Goal: Transaction & Acquisition: Purchase product/service

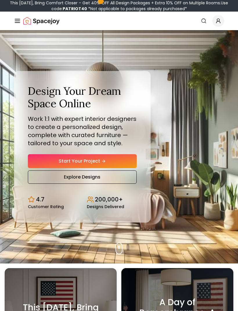
click at [41, 164] on link "Start Your Project" at bounding box center [82, 161] width 109 height 14
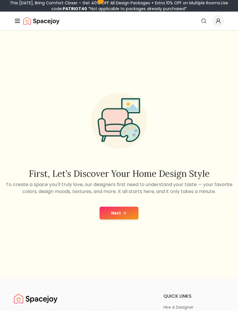
click at [125, 220] on button "Next" at bounding box center [119, 213] width 39 height 13
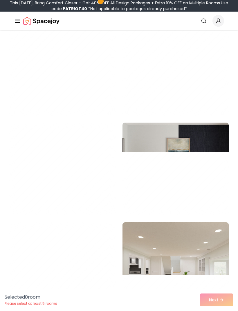
scroll to position [707, 0]
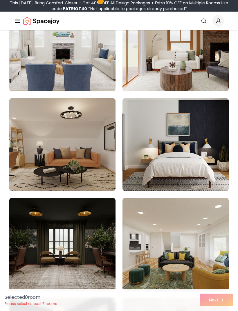
click at [101, 226] on img at bounding box center [62, 244] width 106 height 93
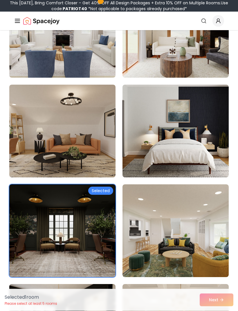
scroll to position [721, 0]
click at [33, 127] on img at bounding box center [62, 131] width 106 height 93
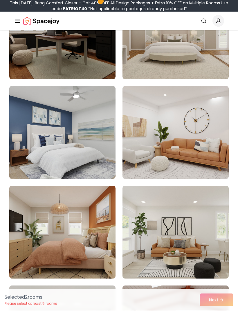
scroll to position [1019, 0]
click at [190, 210] on img at bounding box center [175, 232] width 106 height 93
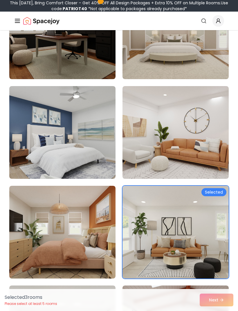
click at [38, 212] on img at bounding box center [62, 232] width 106 height 93
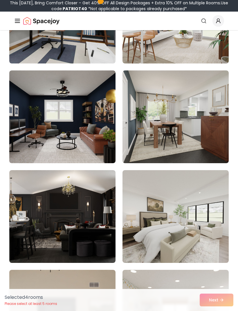
scroll to position [1534, 0]
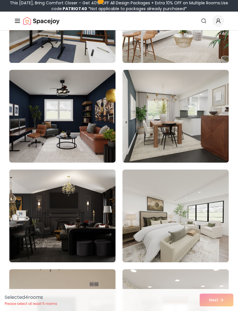
click at [98, 220] on img at bounding box center [62, 216] width 106 height 93
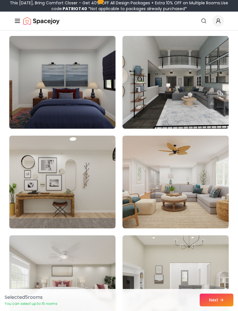
scroll to position [2077, 0]
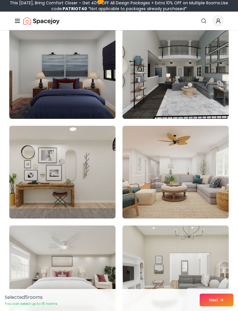
click at [89, 190] on img at bounding box center [62, 172] width 106 height 93
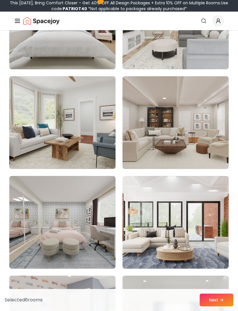
click at [201, 149] on img at bounding box center [175, 122] width 106 height 93
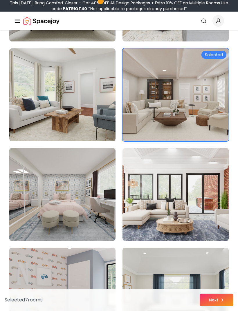
scroll to position [2364, 0]
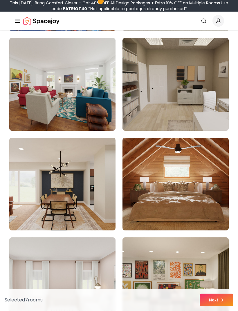
click at [201, 165] on img at bounding box center [175, 184] width 106 height 93
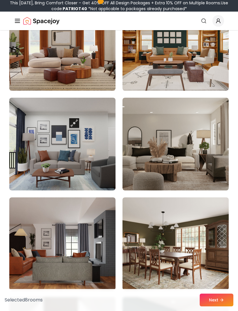
scroll to position [3603, 0]
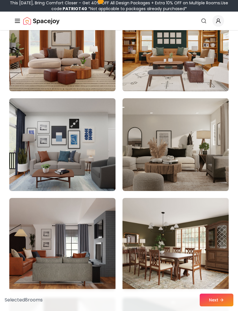
click at [200, 165] on img at bounding box center [175, 144] width 106 height 93
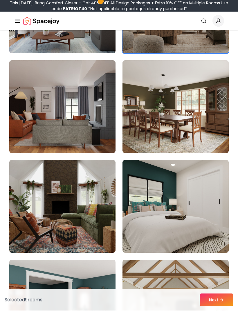
scroll to position [3740, 0]
click at [217, 307] on button "Next" at bounding box center [217, 300] width 34 height 13
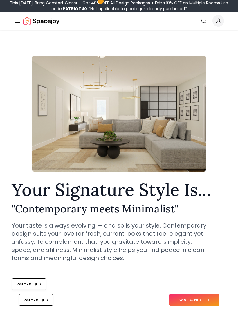
click at [206, 299] on icon at bounding box center [207, 300] width 5 height 5
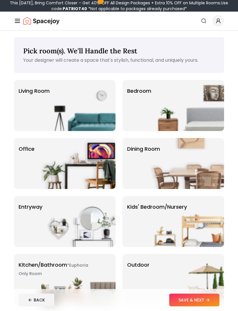
click at [196, 97] on img at bounding box center [187, 105] width 74 height 51
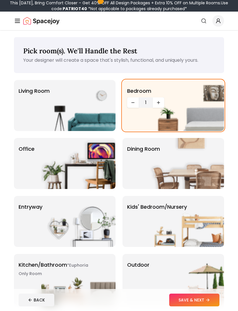
click at [205, 304] on button "SAVE & NEXT" at bounding box center [194, 300] width 50 height 13
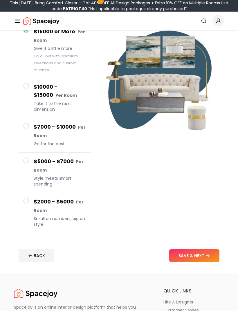
scroll to position [75, 0]
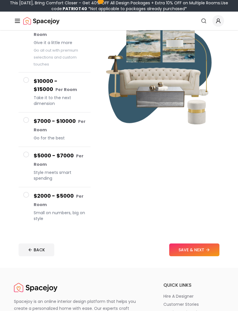
click at [45, 201] on h4 "$2000 - $5000 Per Room" at bounding box center [60, 200] width 52 height 17
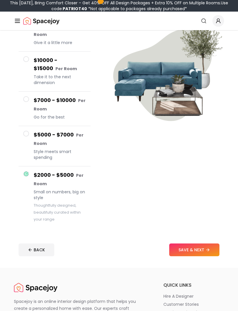
click at [205, 254] on button "SAVE & NEXT" at bounding box center [194, 250] width 50 height 13
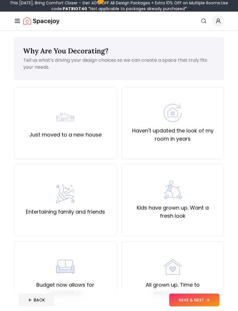
click at [207, 115] on div "Haven't updated the look of my room in years" at bounding box center [172, 123] width 93 height 39
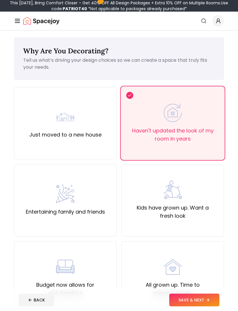
click at [206, 303] on icon at bounding box center [207, 300] width 5 height 5
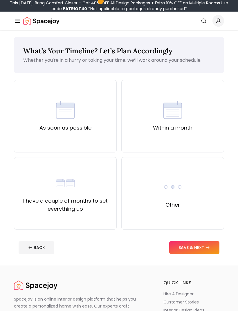
click at [175, 113] on img at bounding box center [172, 110] width 19 height 19
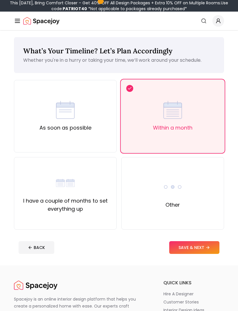
click at [202, 252] on button "SAVE & NEXT" at bounding box center [194, 247] width 50 height 13
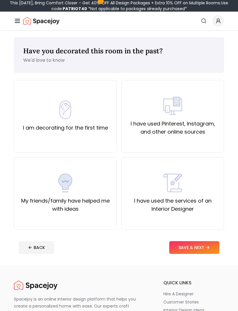
click at [208, 112] on div "I have used Pinterest, Instagram, and other online sources" at bounding box center [172, 116] width 93 height 39
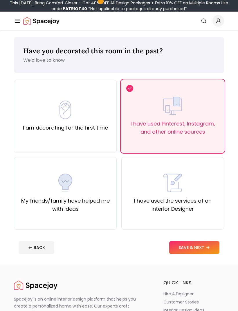
click at [198, 250] on button "SAVE & NEXT" at bounding box center [194, 247] width 50 height 13
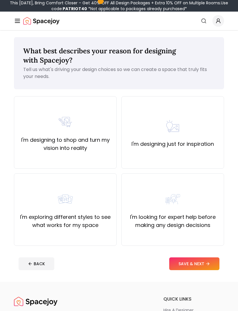
click at [196, 125] on div "I'm designing just for inspiration" at bounding box center [172, 132] width 82 height 31
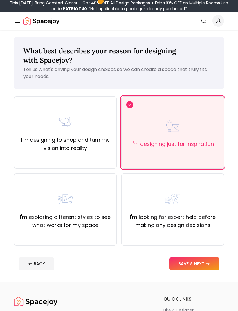
click at [199, 263] on button "SAVE & NEXT" at bounding box center [194, 264] width 50 height 13
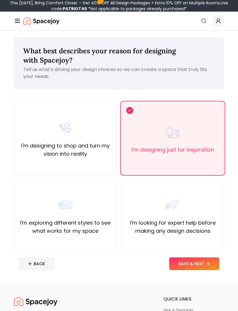
scroll to position [19, 0]
